Goal: Information Seeking & Learning: Learn about a topic

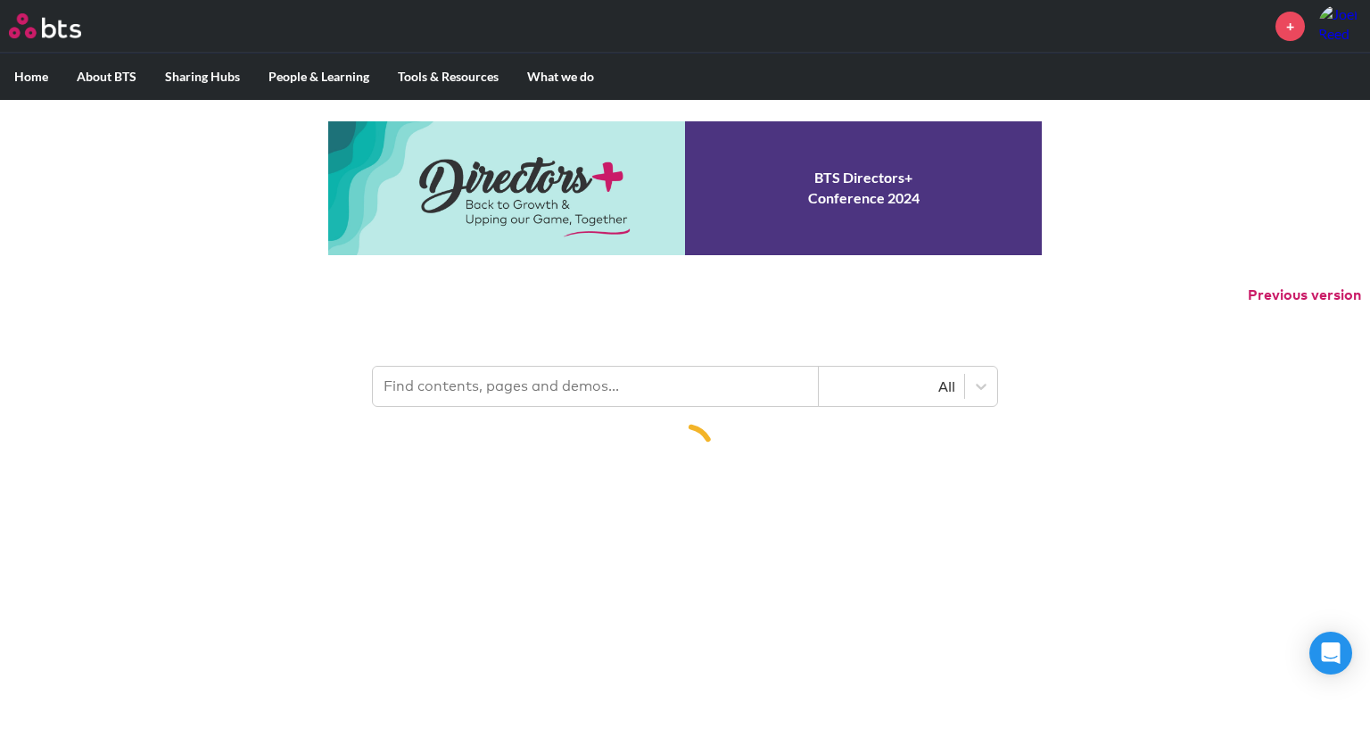
click at [516, 397] on input "text" at bounding box center [596, 386] width 446 height 39
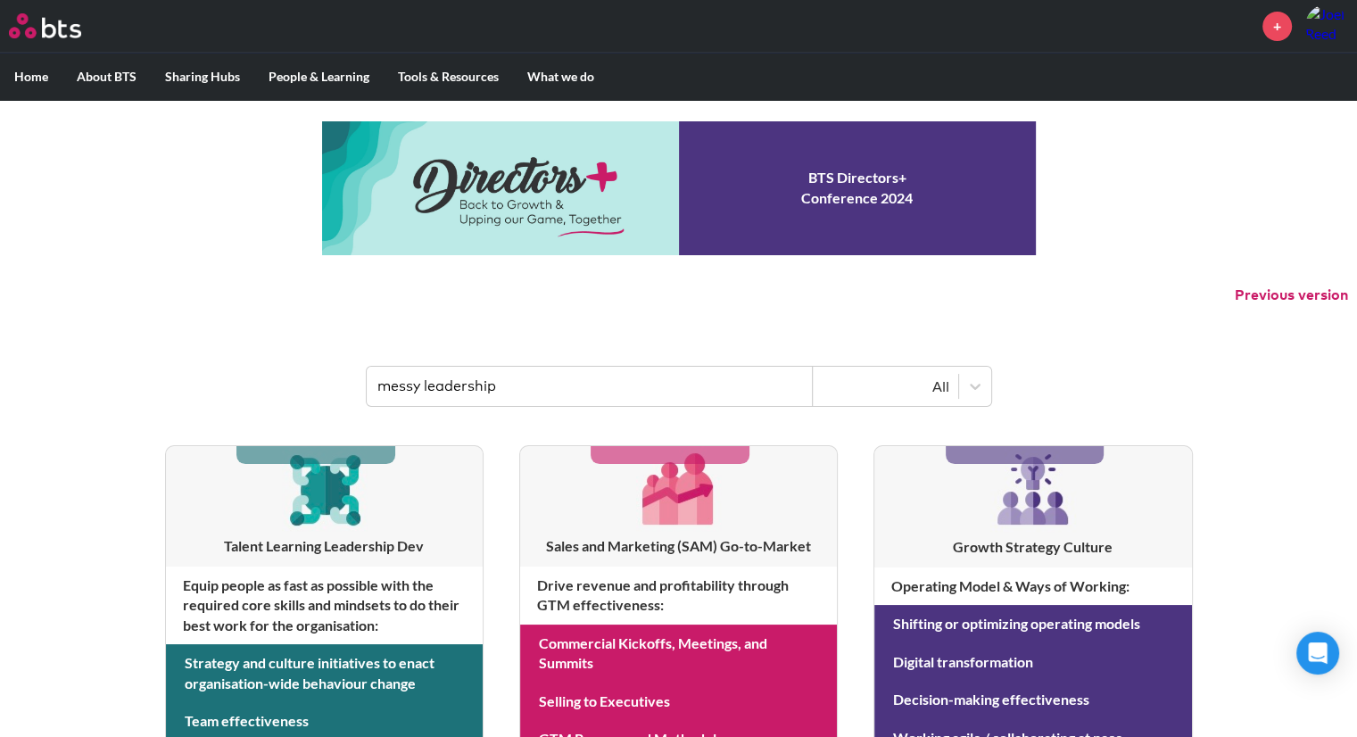
type input "messy leadership"
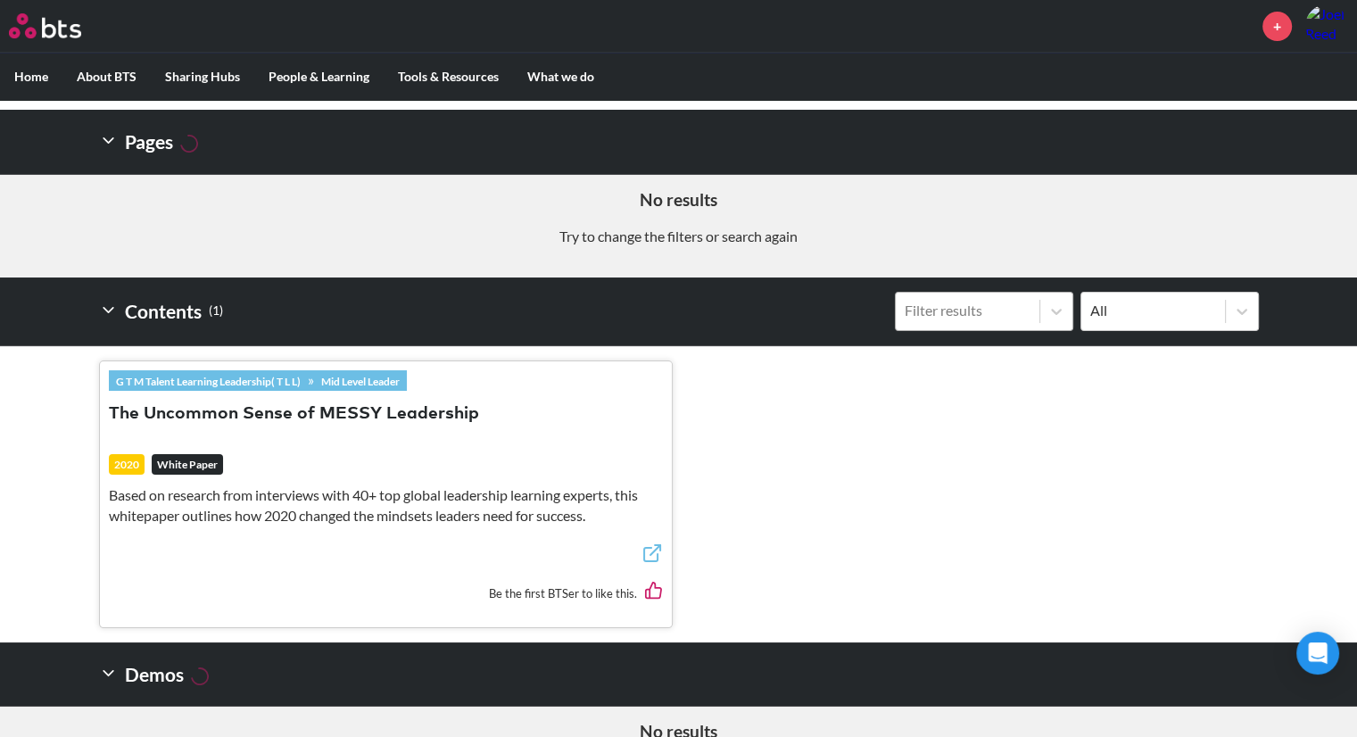
scroll to position [319, 0]
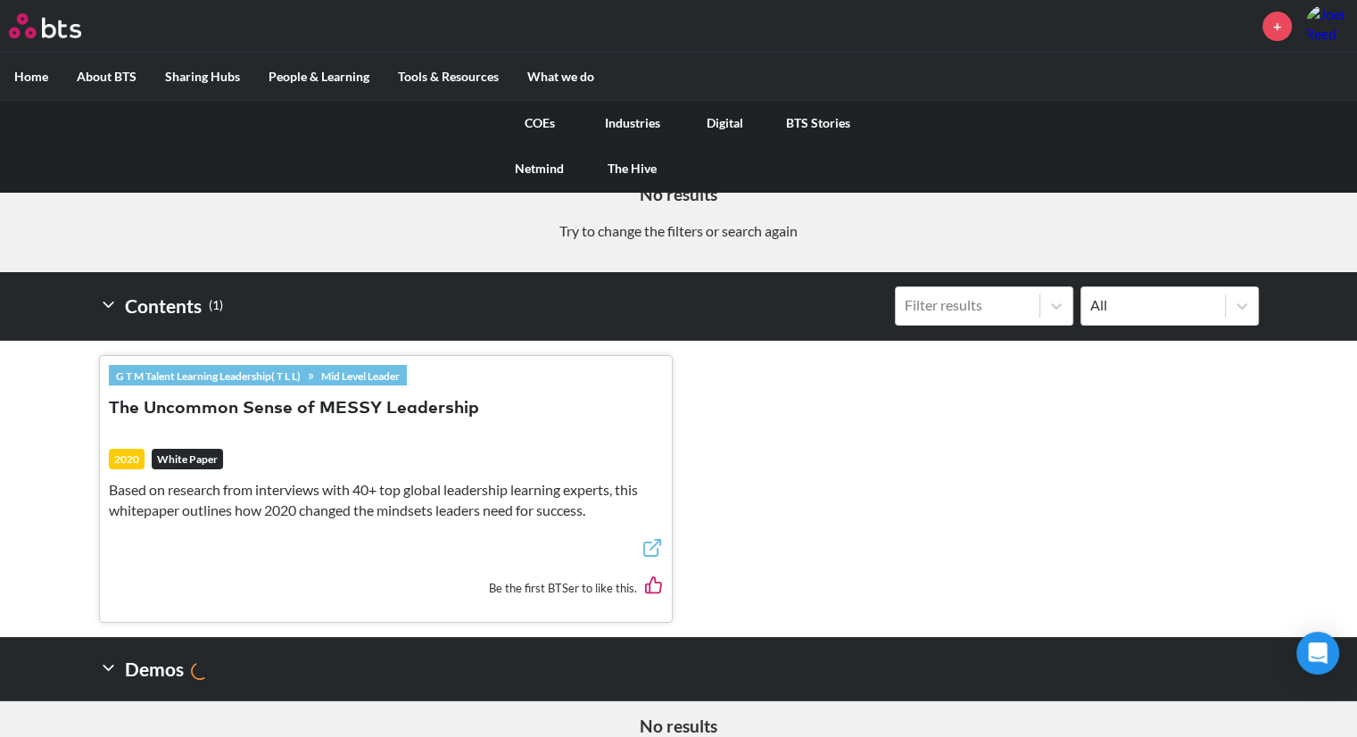
click at [542, 119] on link "COEs" at bounding box center [539, 123] width 93 height 46
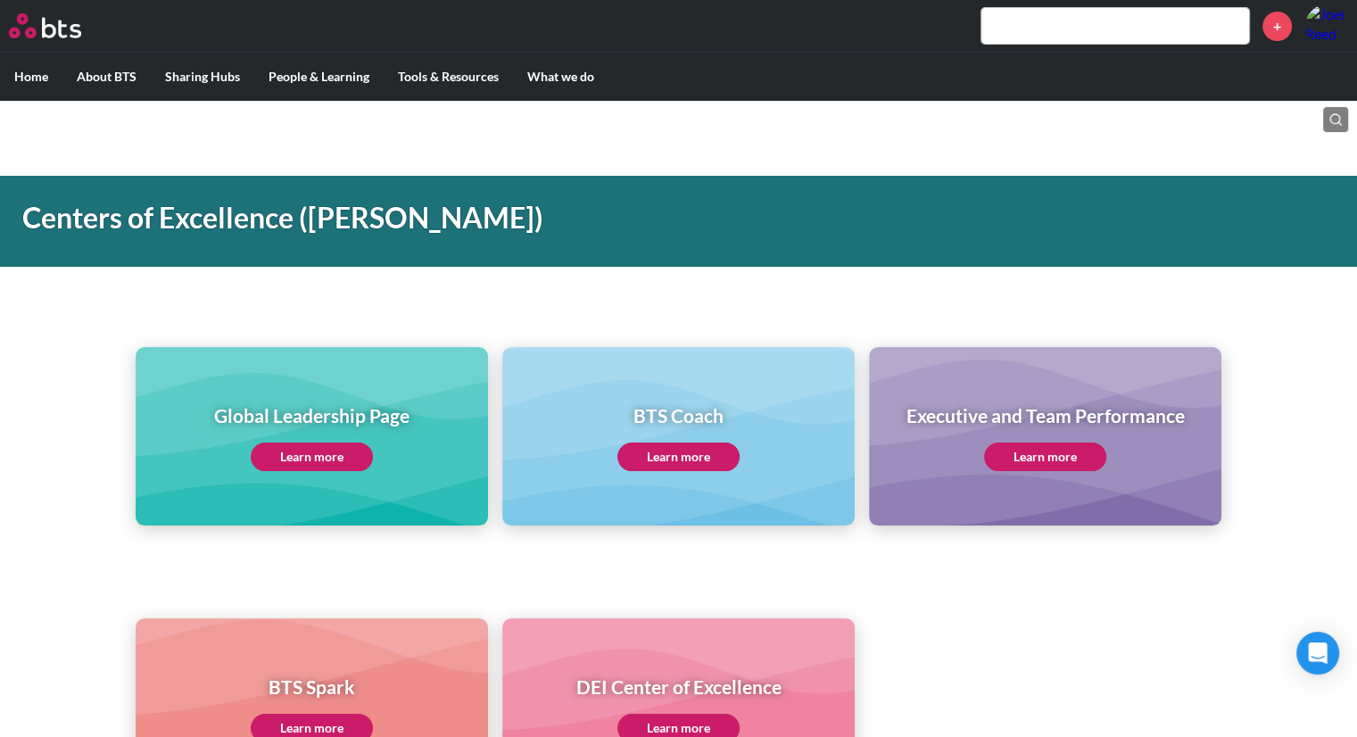
click at [325, 454] on link "Learn more" at bounding box center [312, 456] width 122 height 29
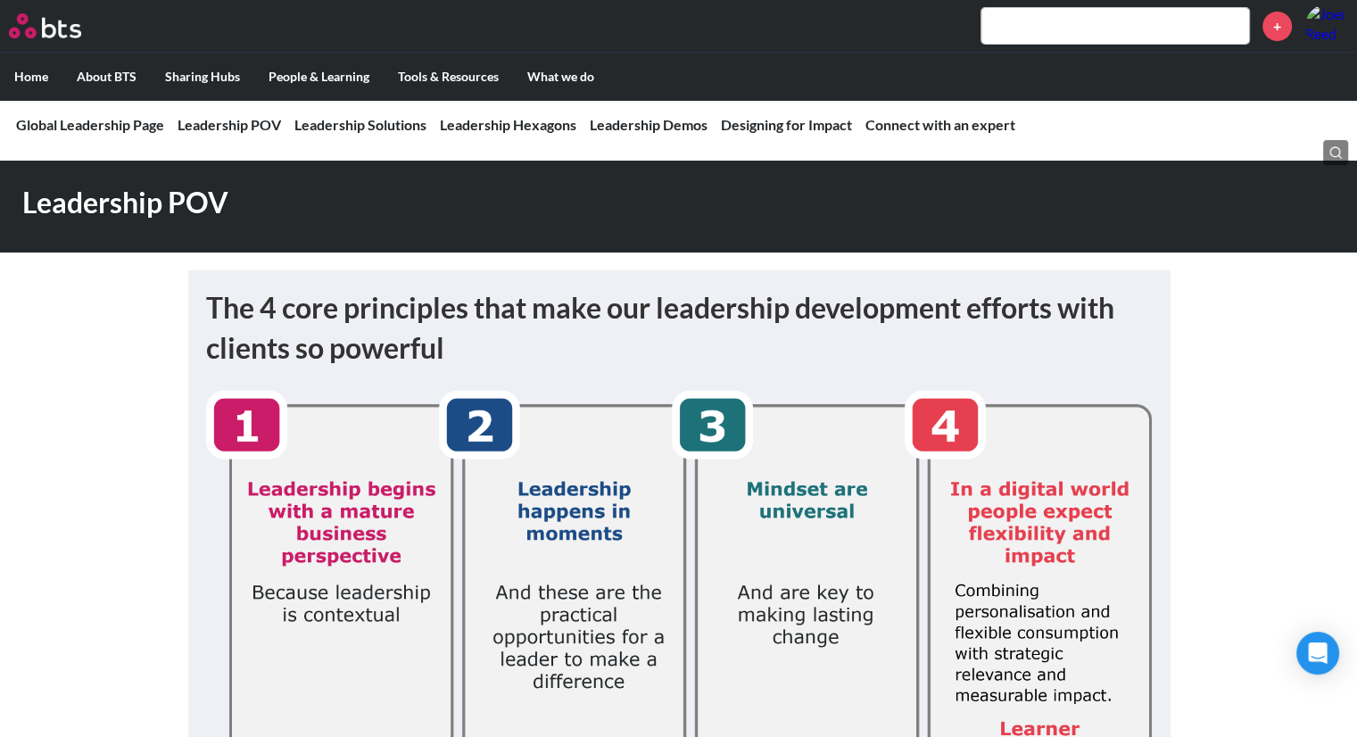
scroll to position [185, 0]
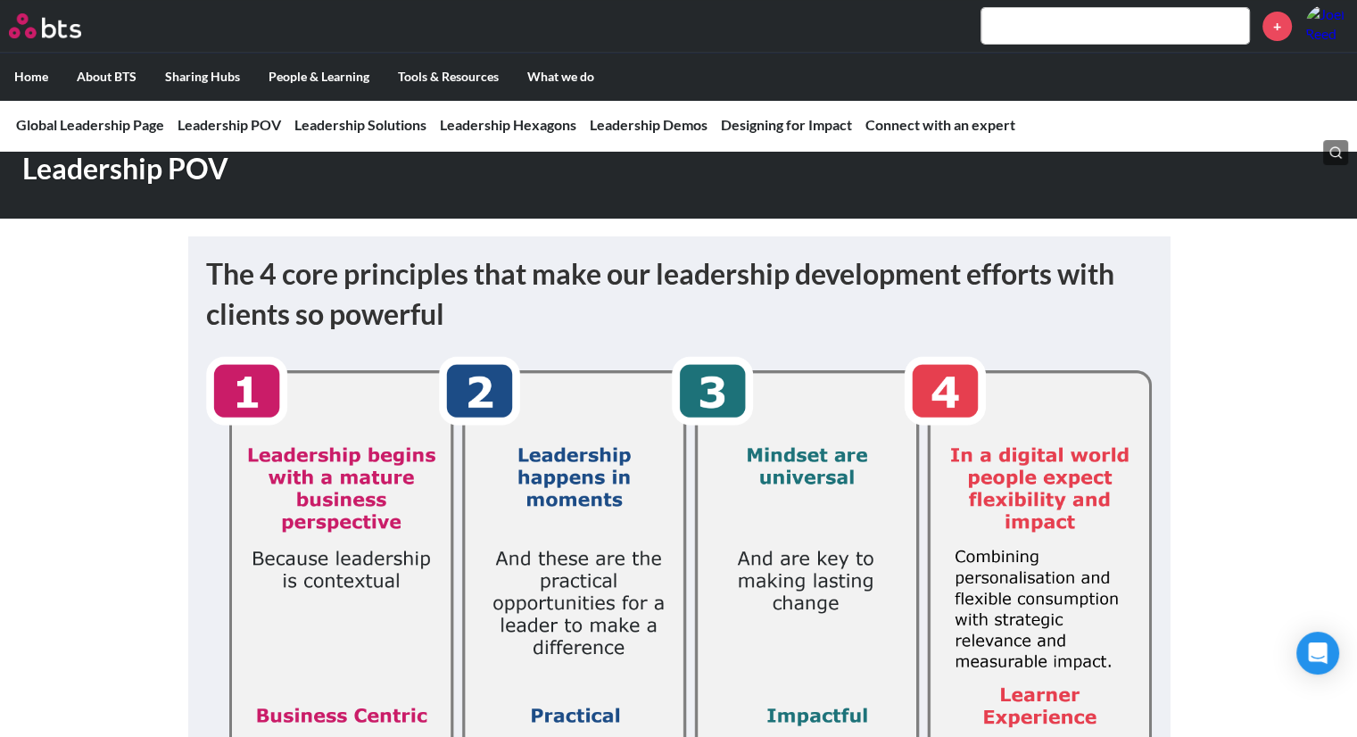
click at [1123, 31] on input "text" at bounding box center [1115, 26] width 268 height 36
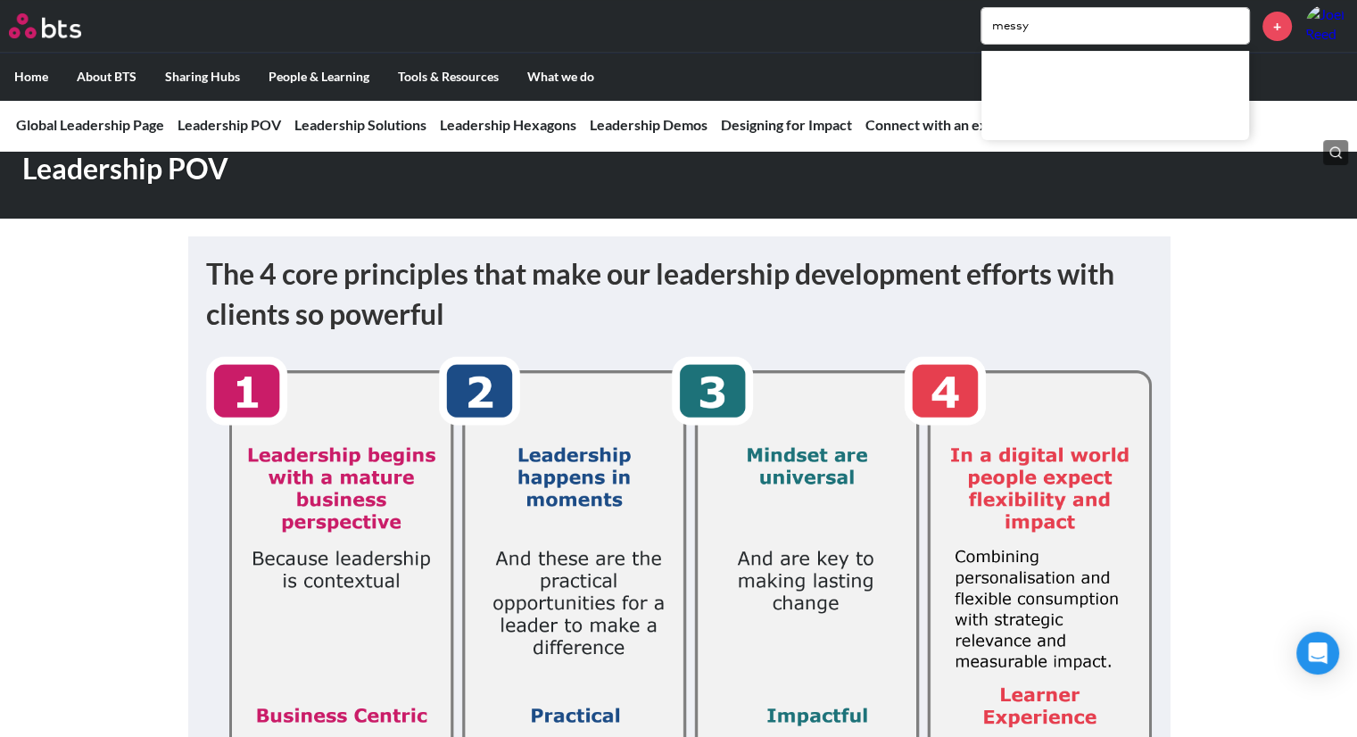
type input "messy"
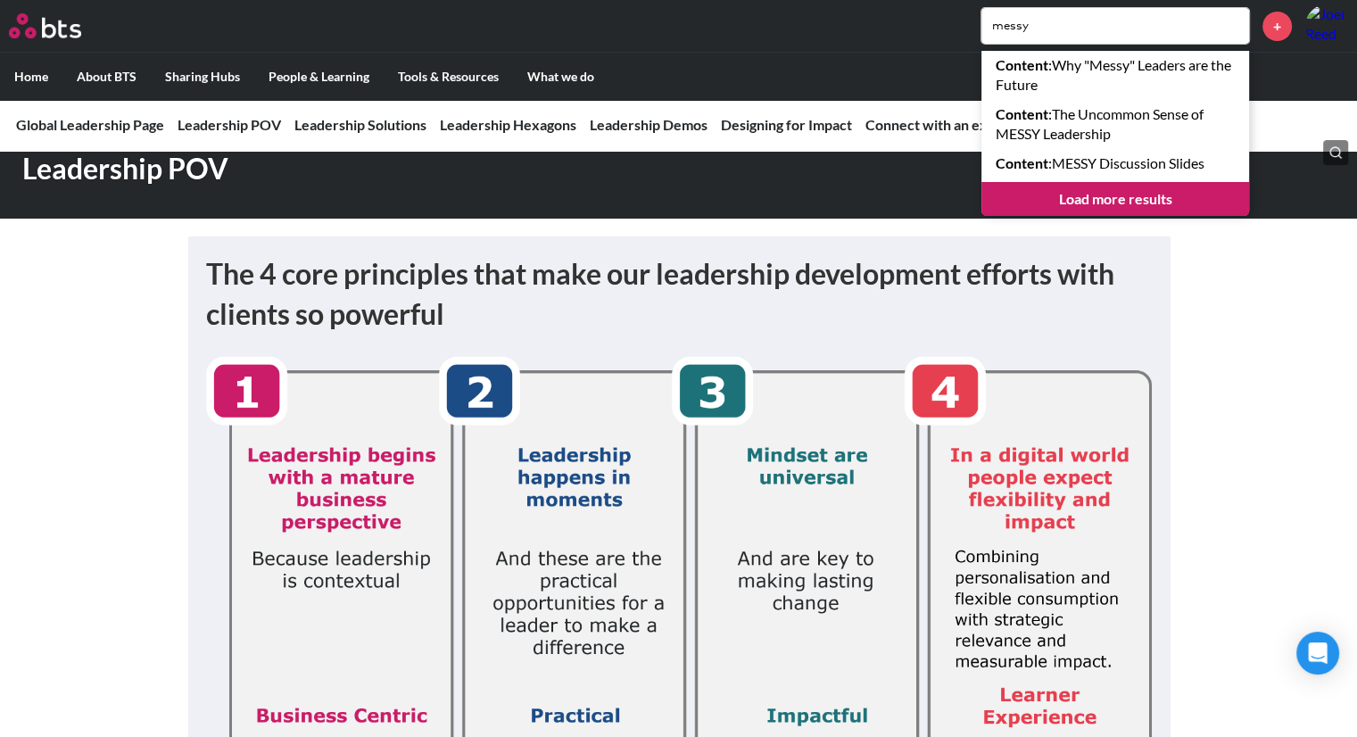
click at [1078, 197] on link "Load more results" at bounding box center [1115, 199] width 268 height 34
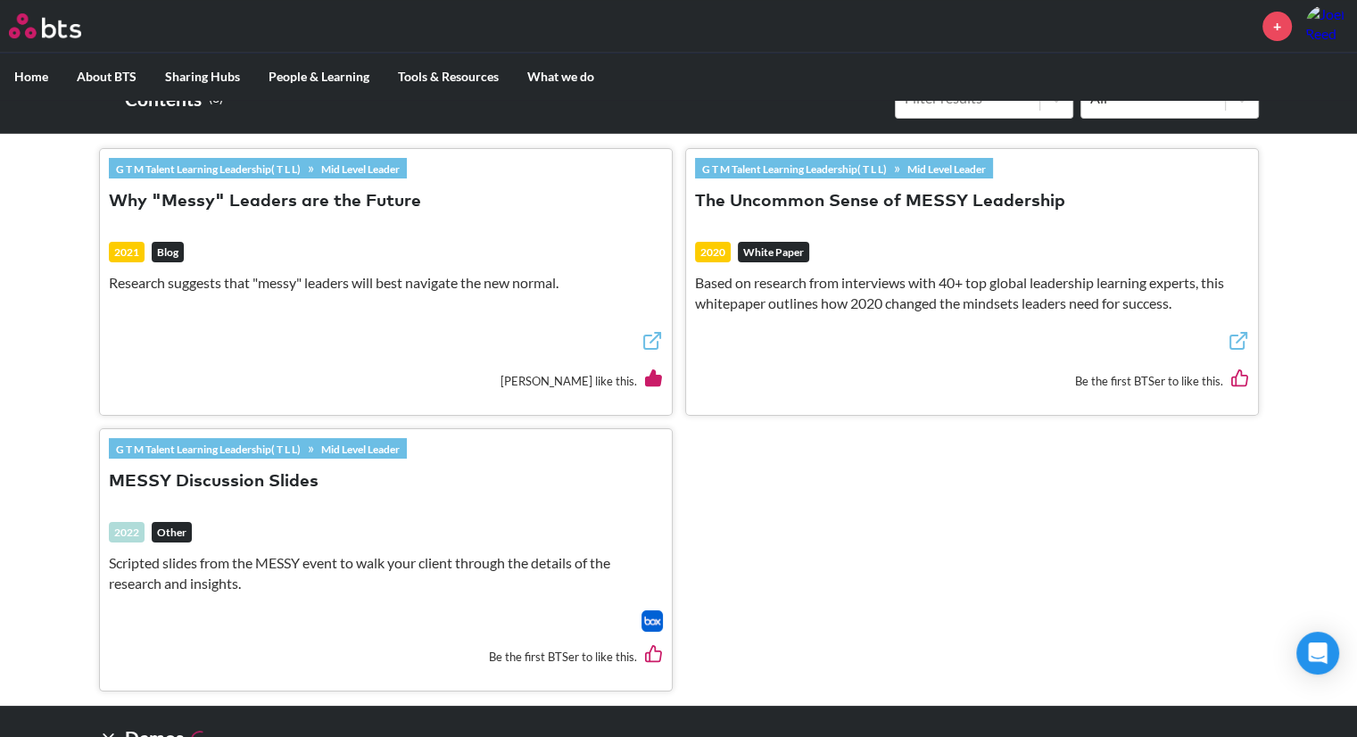
scroll to position [528, 0]
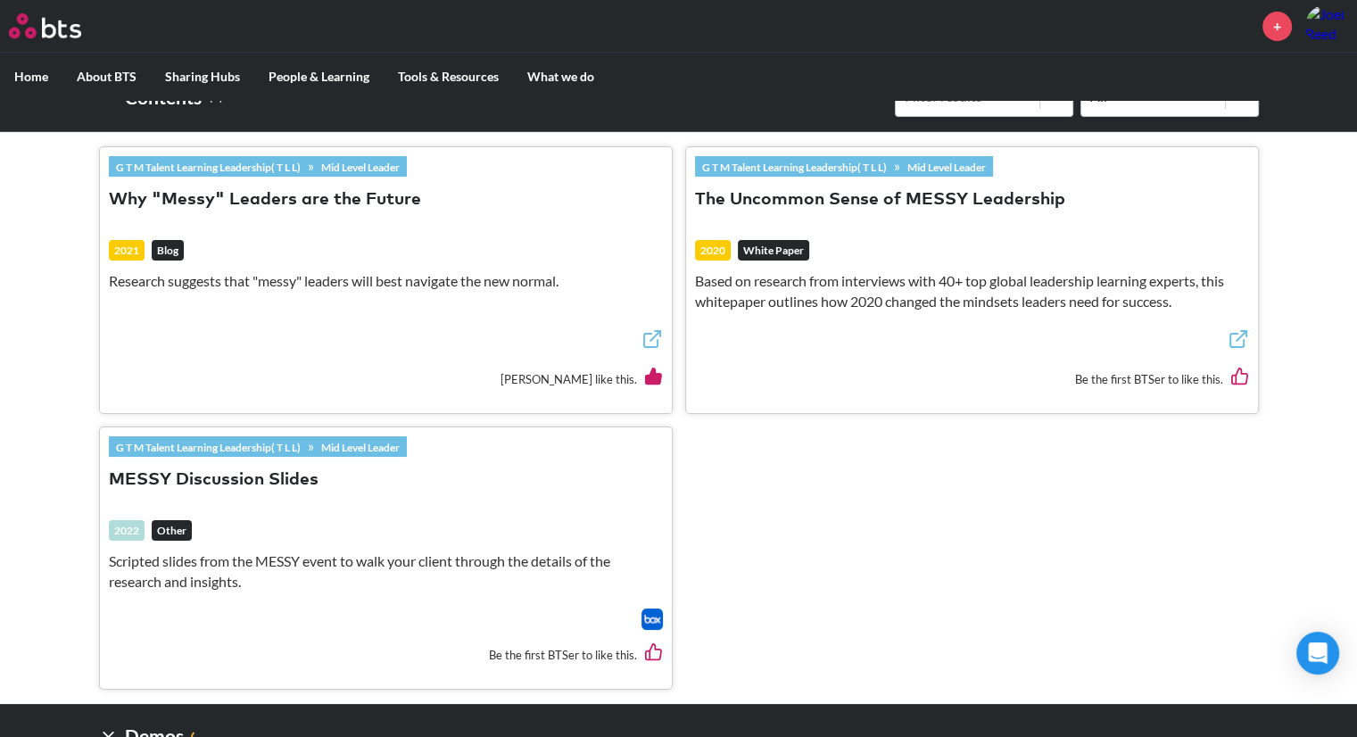
click at [186, 477] on button "MESSY Discussion Slides" at bounding box center [214, 480] width 210 height 24
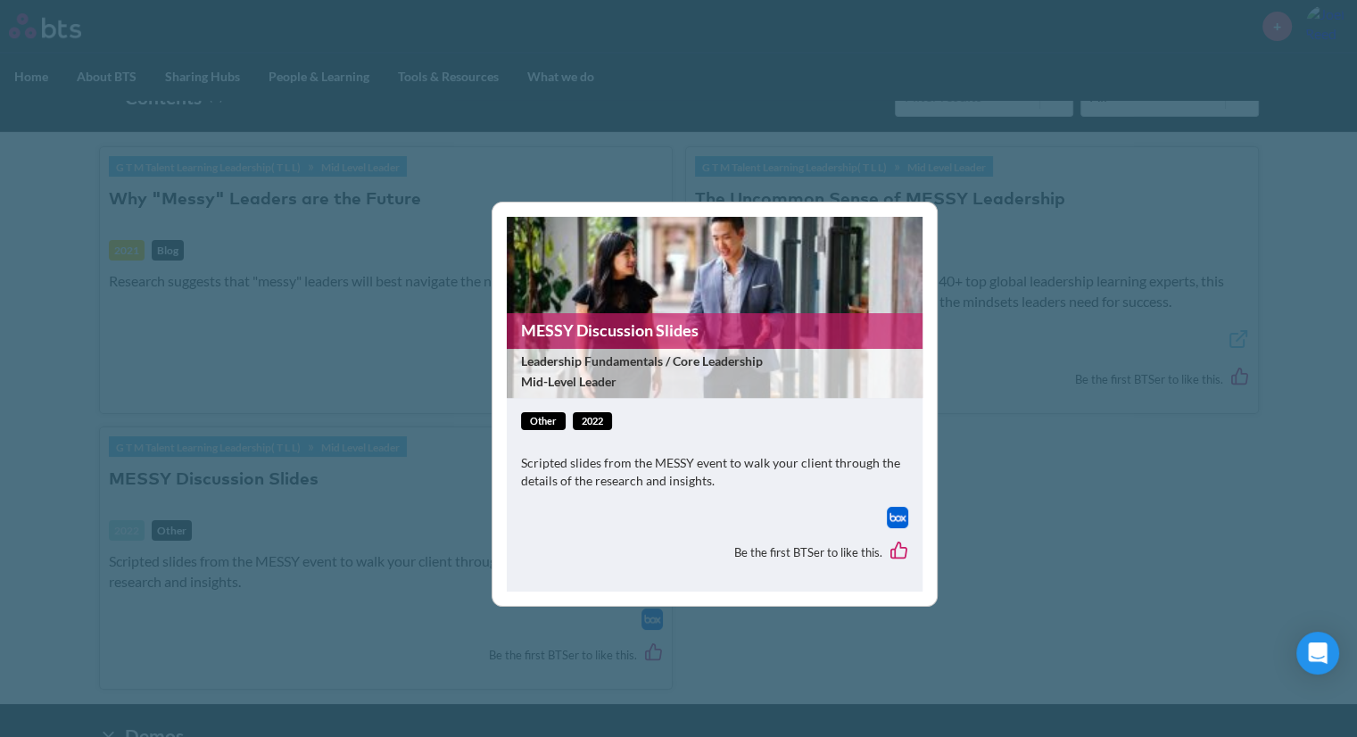
click at [624, 265] on figure "MESSY Discussion Slides Leadership Fundamentals / Core Leadership Mid-Level Lea…" at bounding box center [715, 307] width 416 height 181
click at [629, 330] on link "MESSY Discussion Slides" at bounding box center [715, 330] width 416 height 35
